Goal: Find specific page/section: Find specific page/section

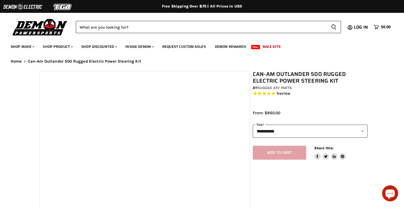
click at [281, 131] on select "**********" at bounding box center [310, 131] width 115 height 13
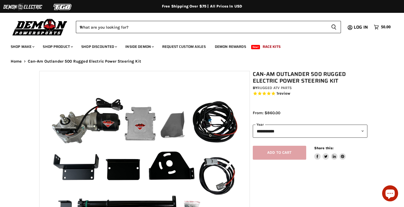
select select "******"
click at [18, 62] on link "Home" at bounding box center [16, 61] width 11 height 5
